Goal: Transaction & Acquisition: Subscribe to service/newsletter

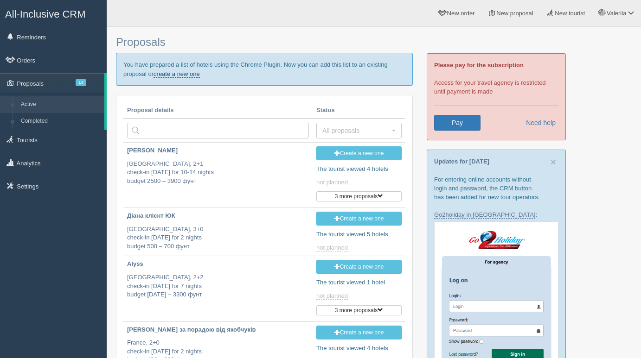
type input "[DATE] 10:30"
click at [472, 123] on link "Pay" at bounding box center [457, 123] width 46 height 16
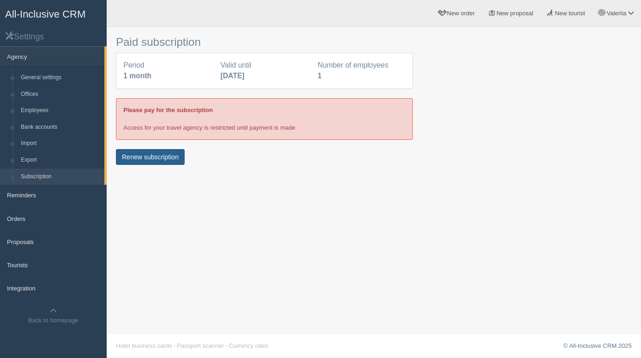
click at [157, 155] on button "Renew subscription" at bounding box center [150, 157] width 69 height 16
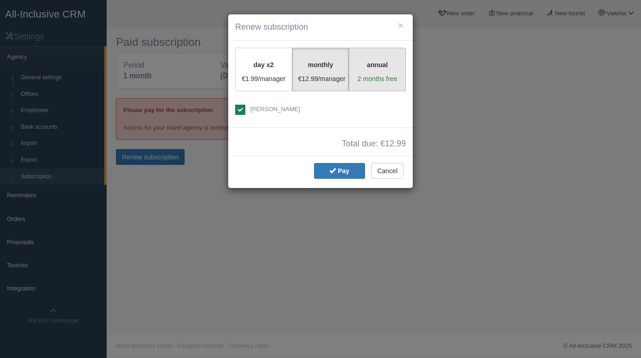
click at [387, 71] on label "annual 2 months free" at bounding box center [377, 70] width 57 height 44
radio input "true"
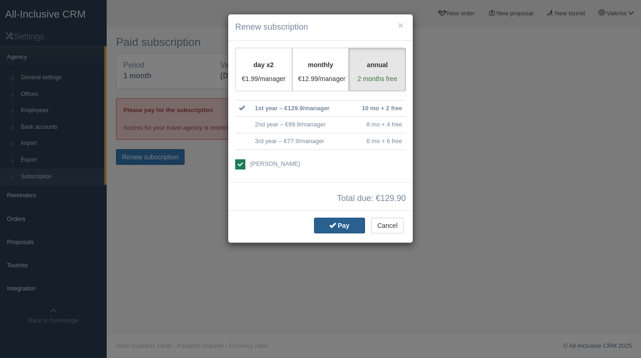
click at [344, 225] on span "Pay" at bounding box center [343, 225] width 12 height 7
